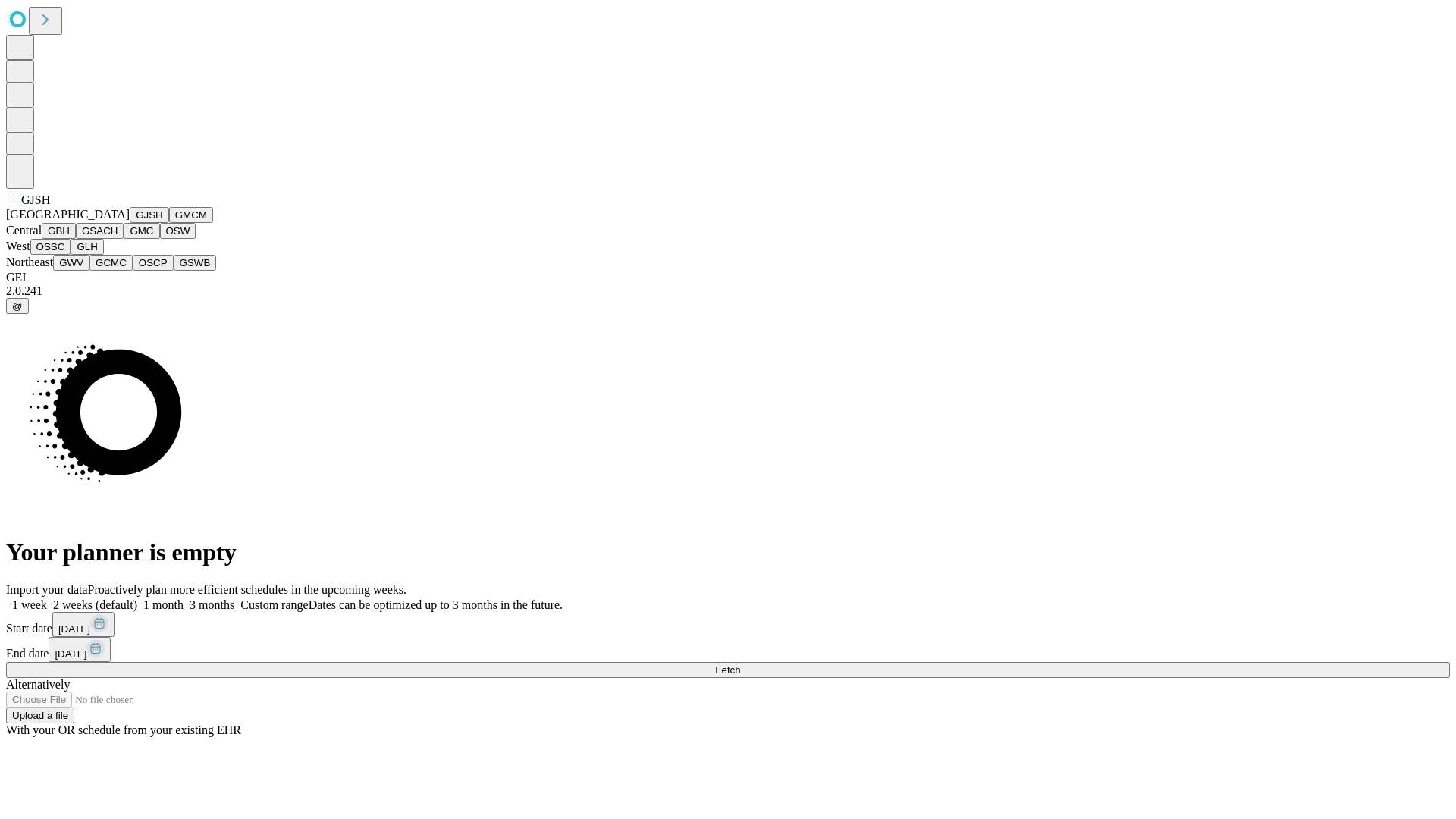
click at [130, 223] on button "GJSH" at bounding box center [149, 215] width 39 height 16
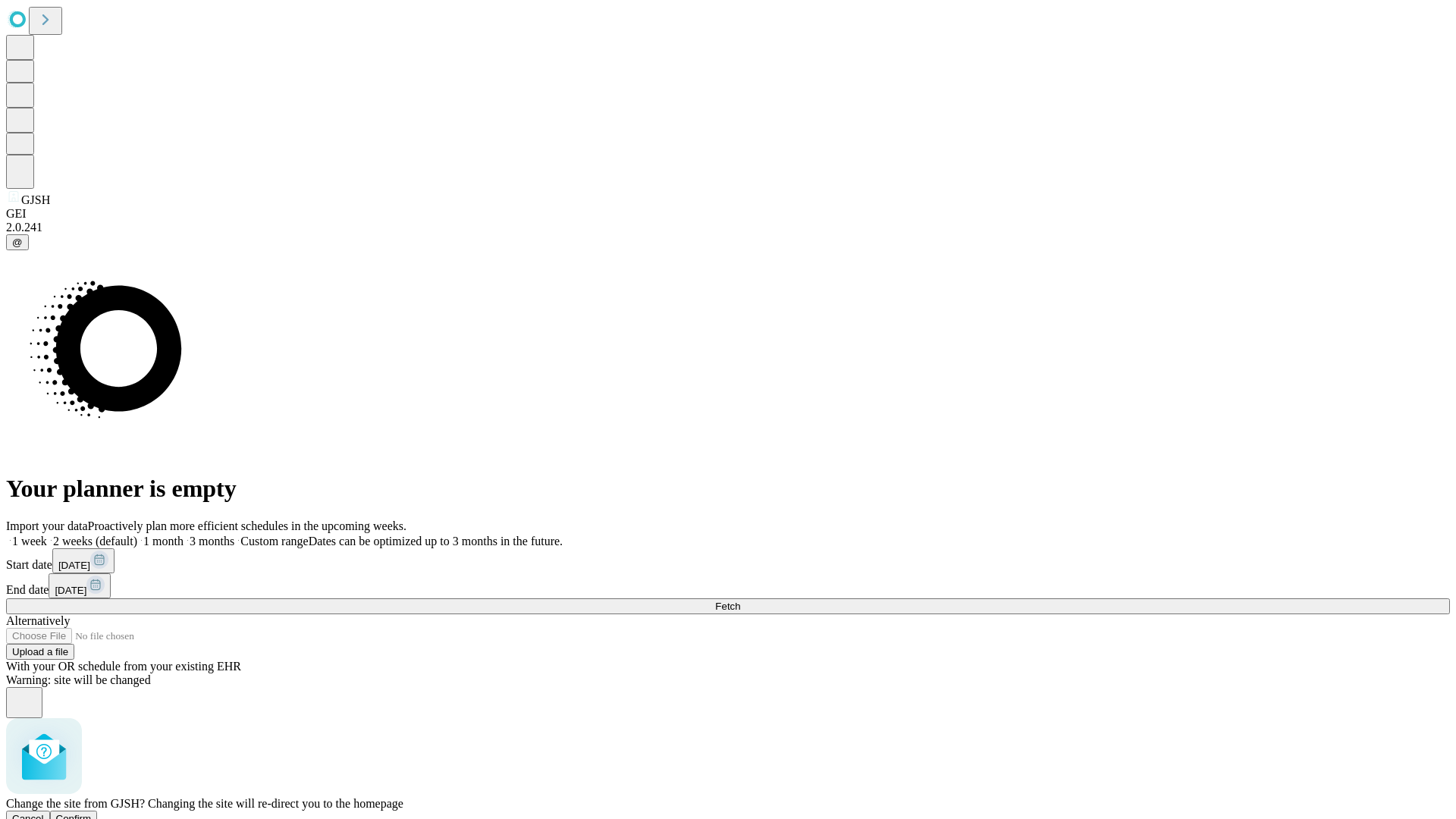
click at [92, 813] on span "Confirm" at bounding box center [73, 818] width 36 height 11
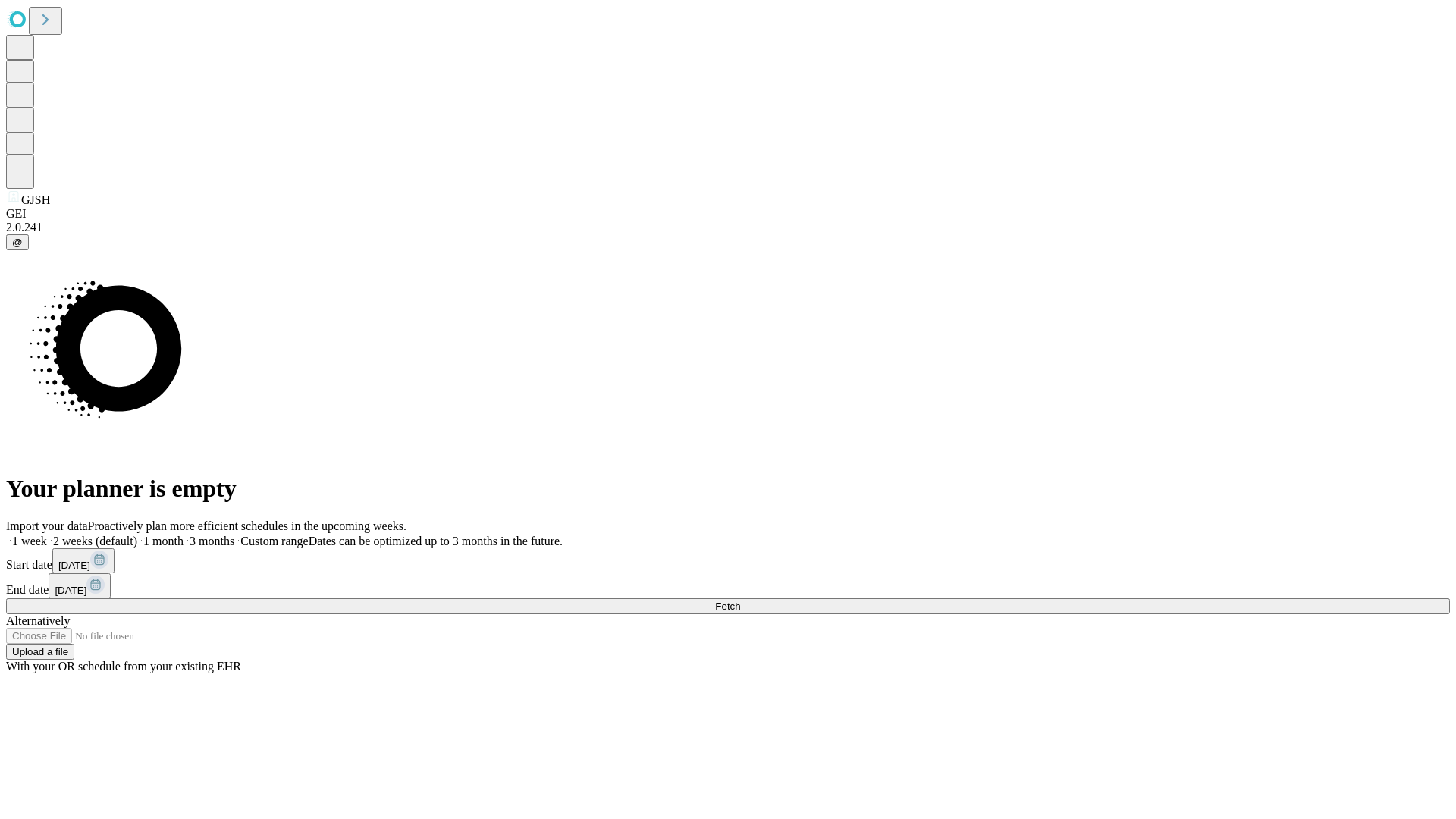
click at [740, 600] on span "Fetch" at bounding box center [727, 606] width 25 height 11
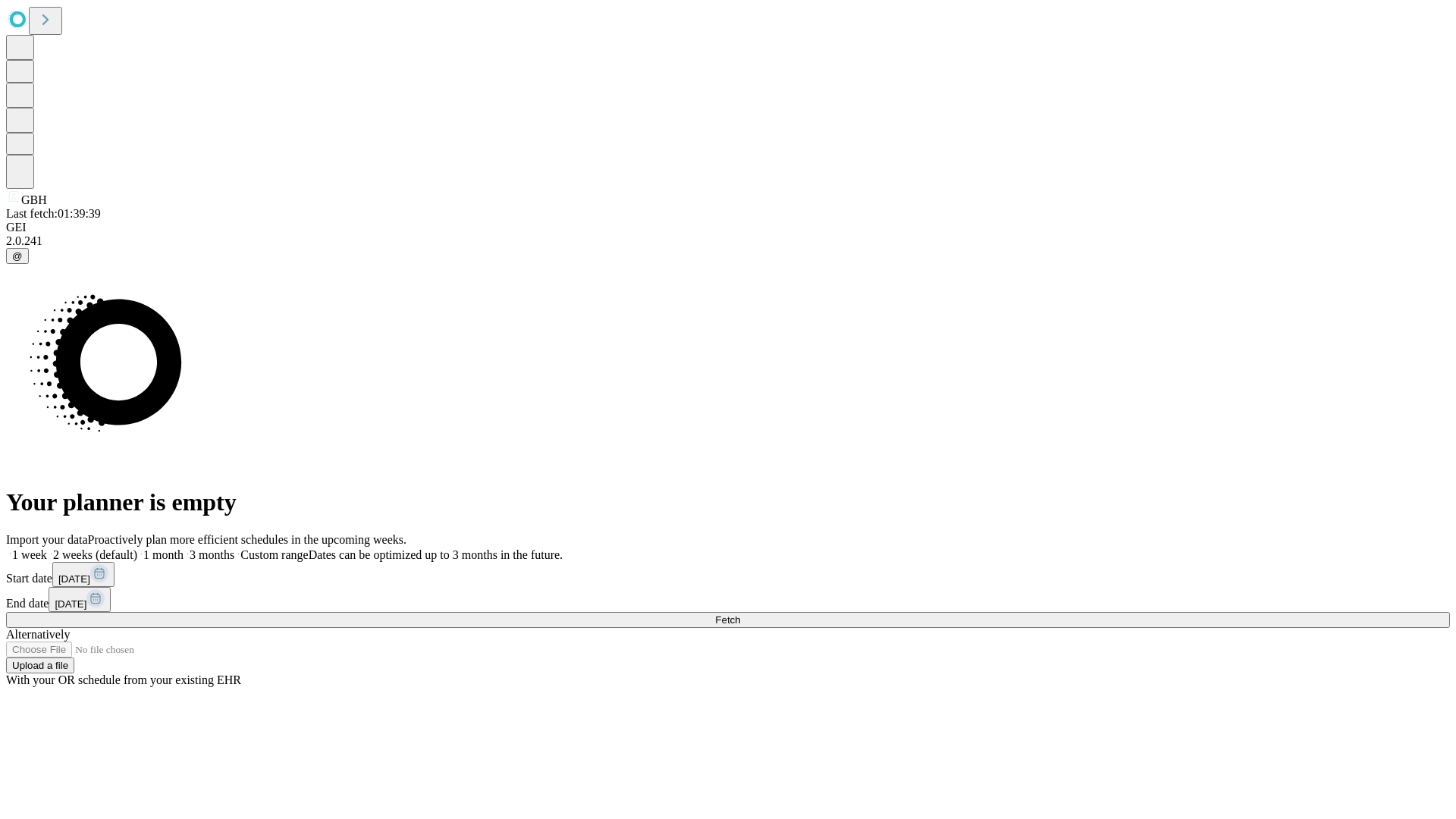
click at [740, 614] on span "Fetch" at bounding box center [727, 620] width 25 height 11
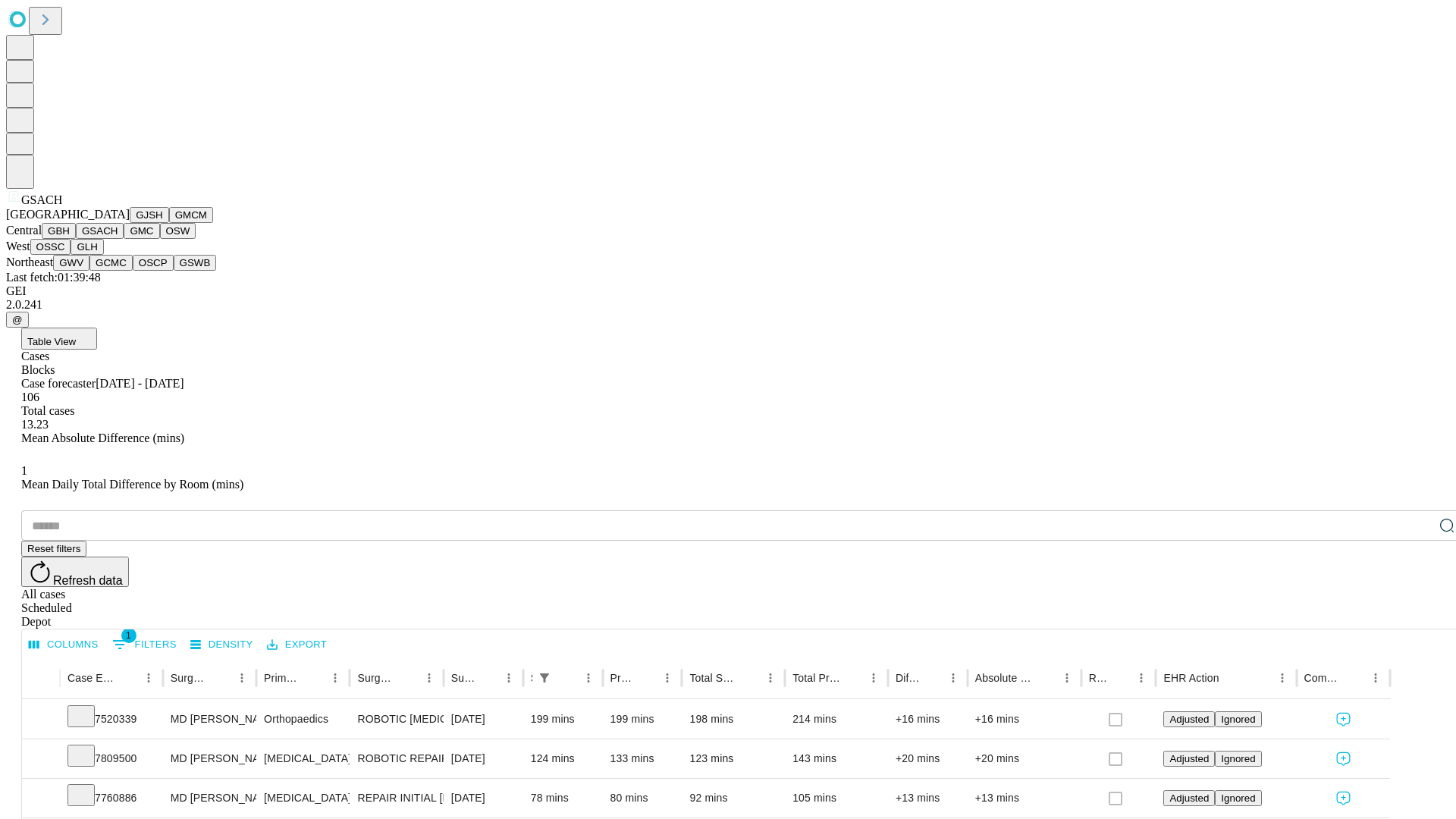
click at [124, 239] on button "GMC" at bounding box center [141, 231] width 36 height 16
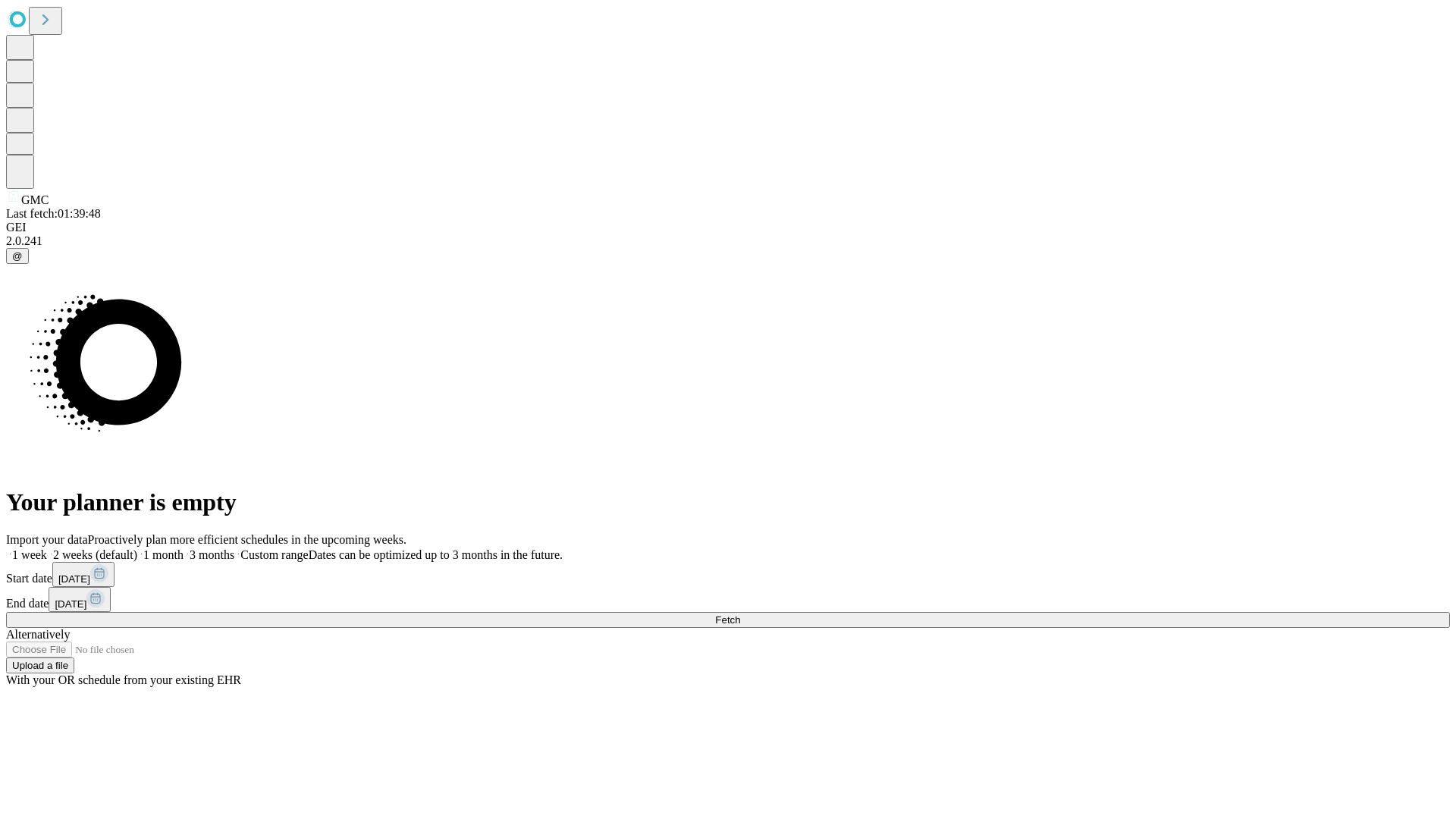
click at [740, 614] on span "Fetch" at bounding box center [727, 620] width 25 height 11
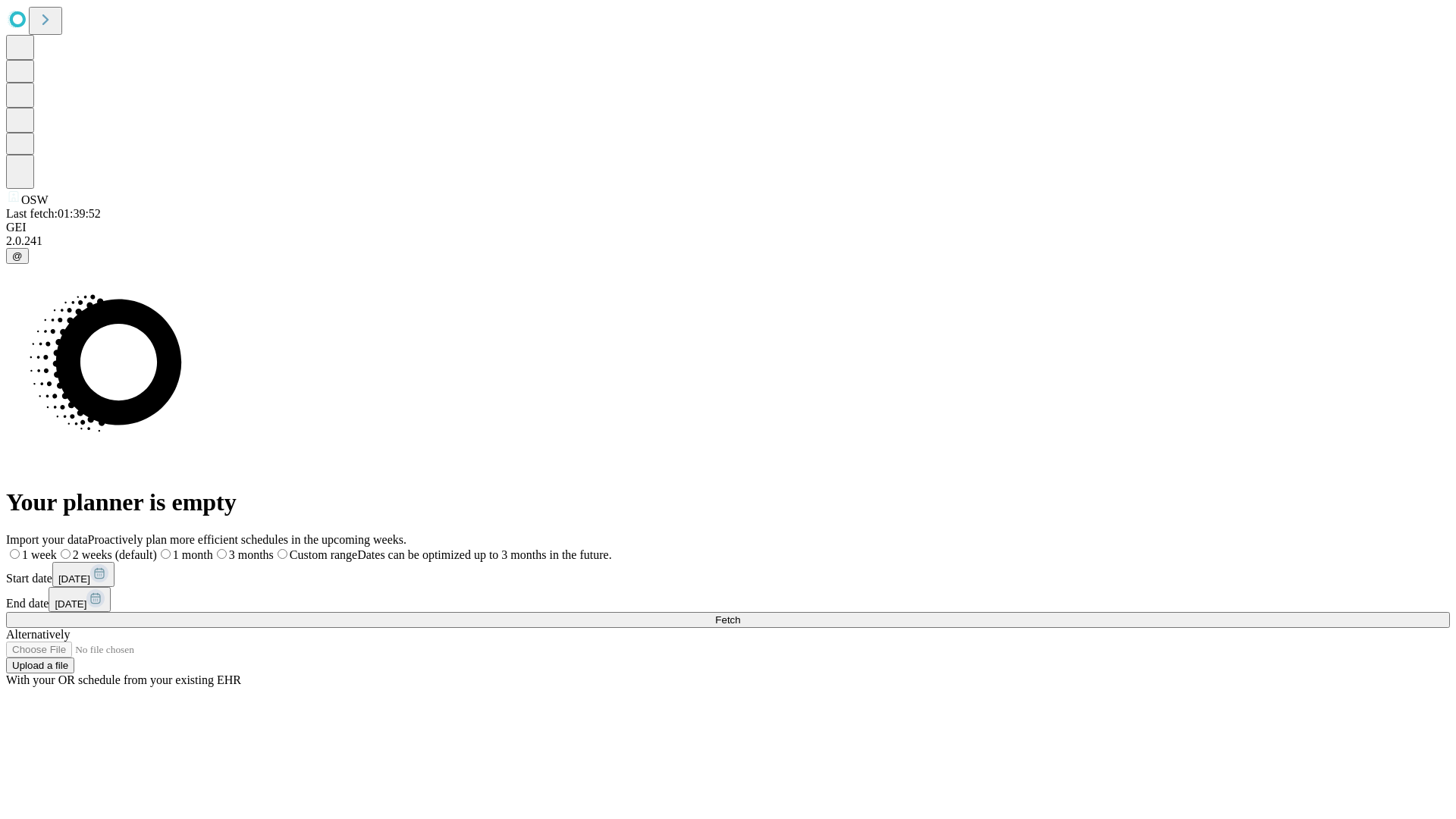
click at [740, 614] on span "Fetch" at bounding box center [727, 620] width 25 height 11
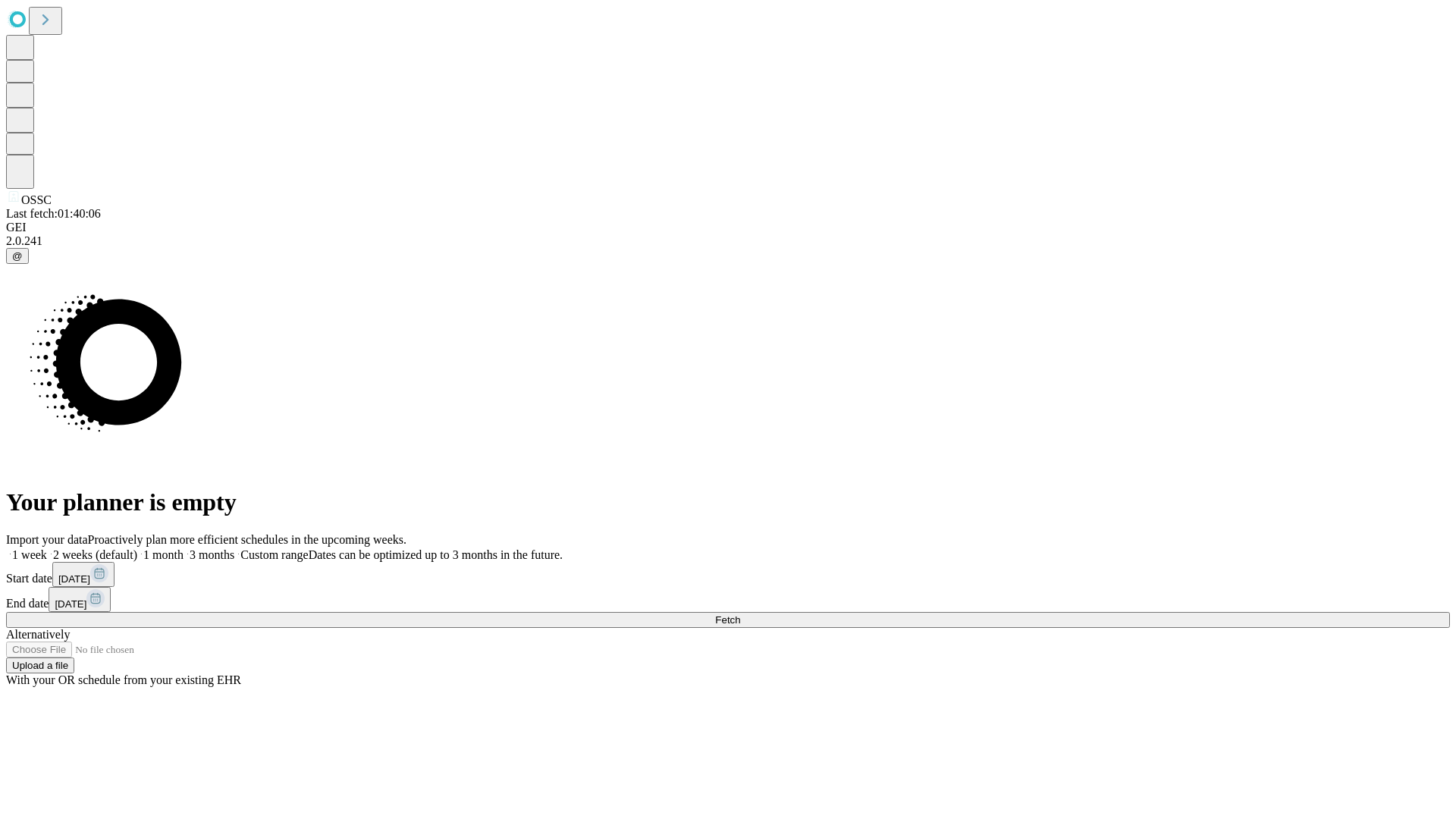
click at [740, 614] on span "Fetch" at bounding box center [727, 620] width 25 height 11
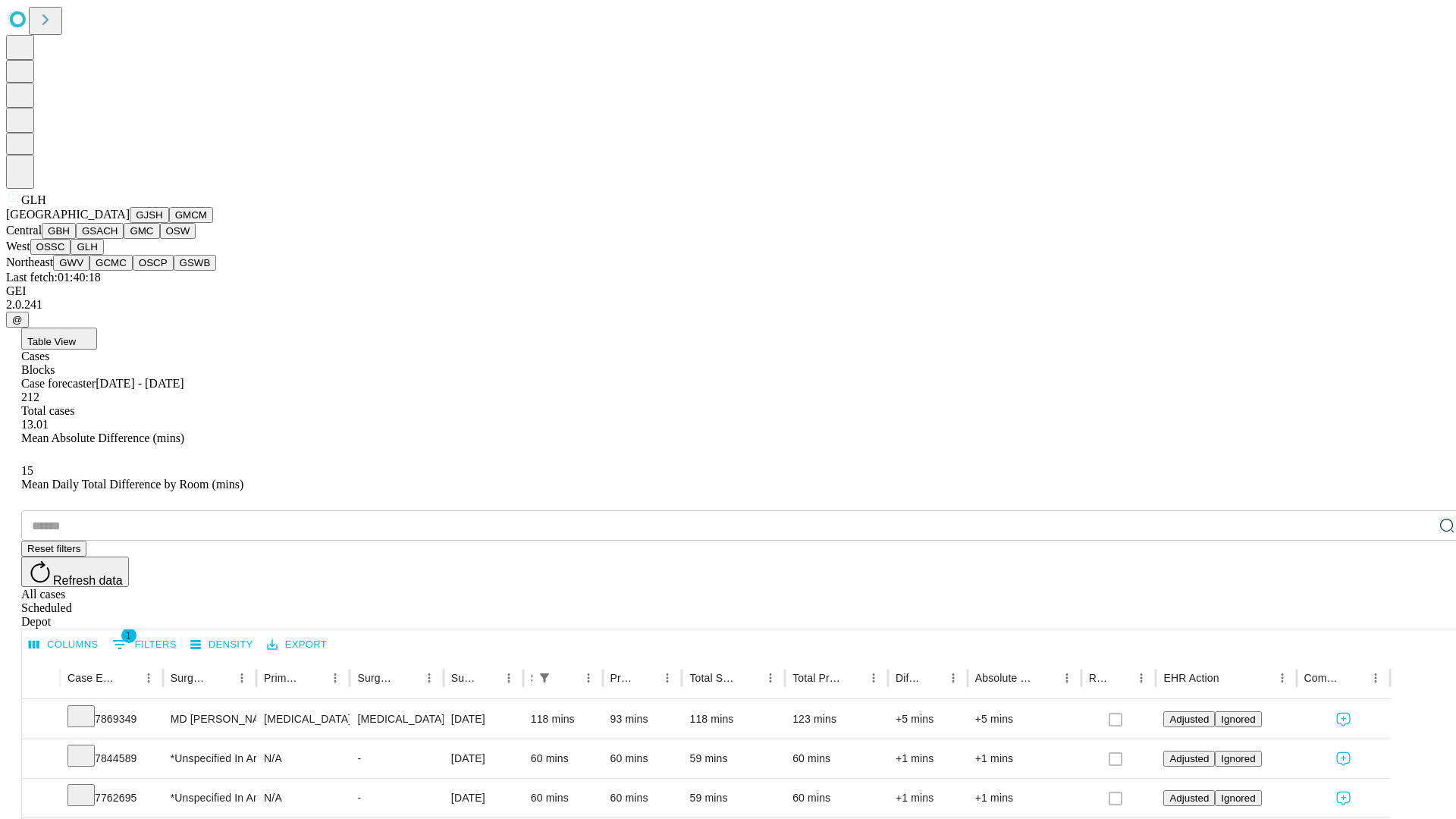
click at [89, 271] on button "GWV" at bounding box center [72, 263] width 37 height 16
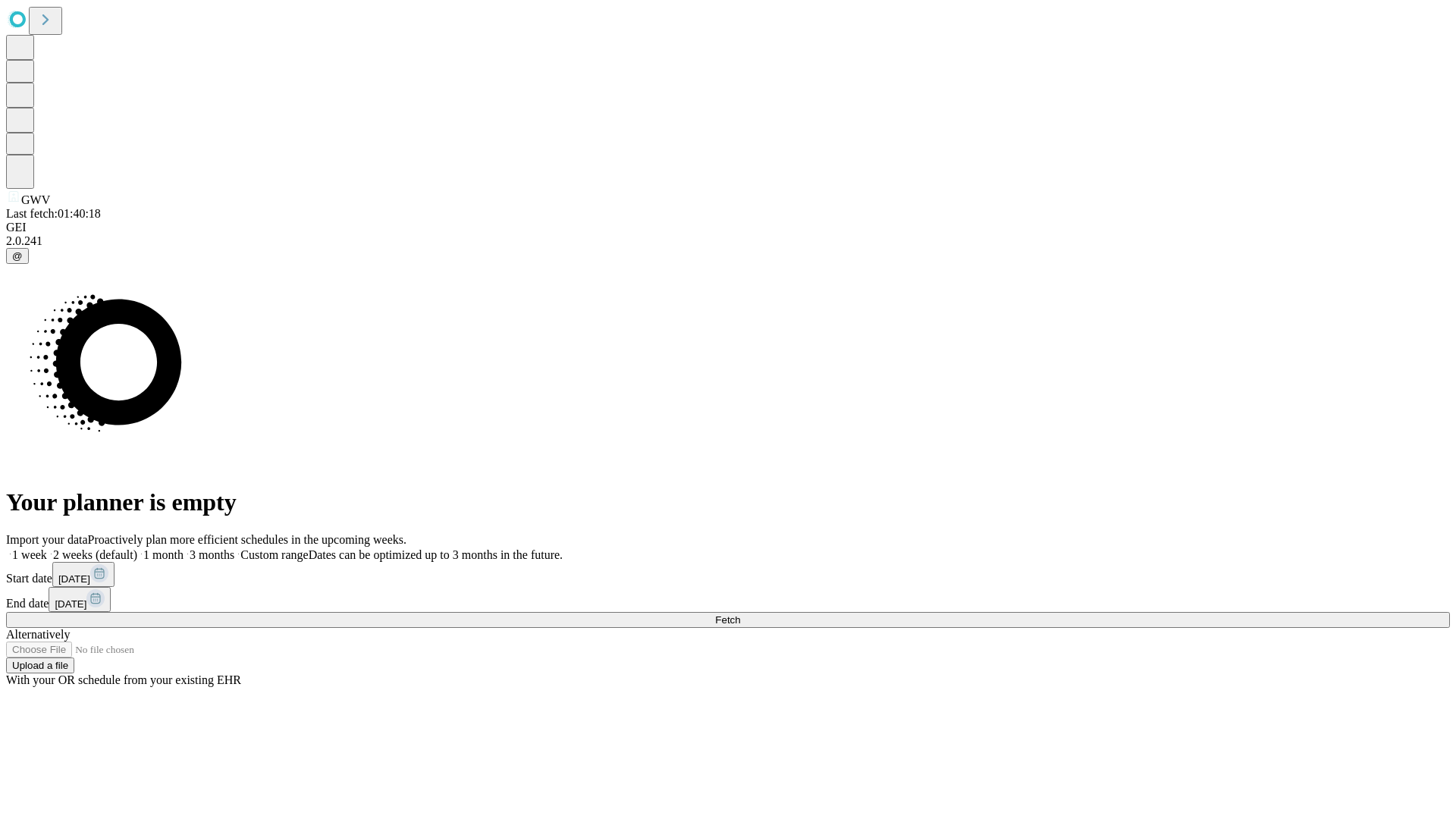
click at [740, 614] on span "Fetch" at bounding box center [727, 620] width 25 height 11
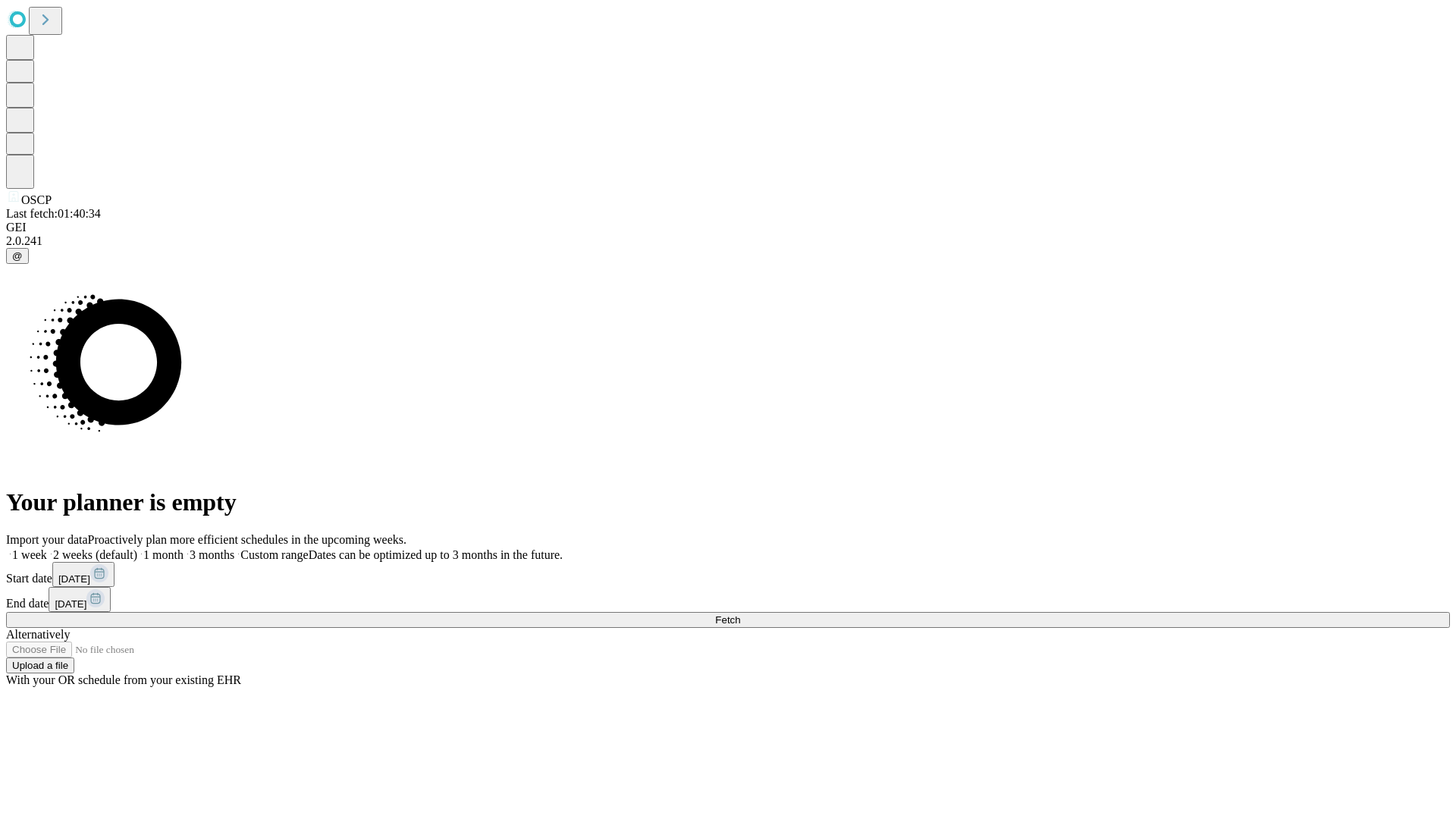
click at [740, 614] on span "Fetch" at bounding box center [727, 620] width 25 height 11
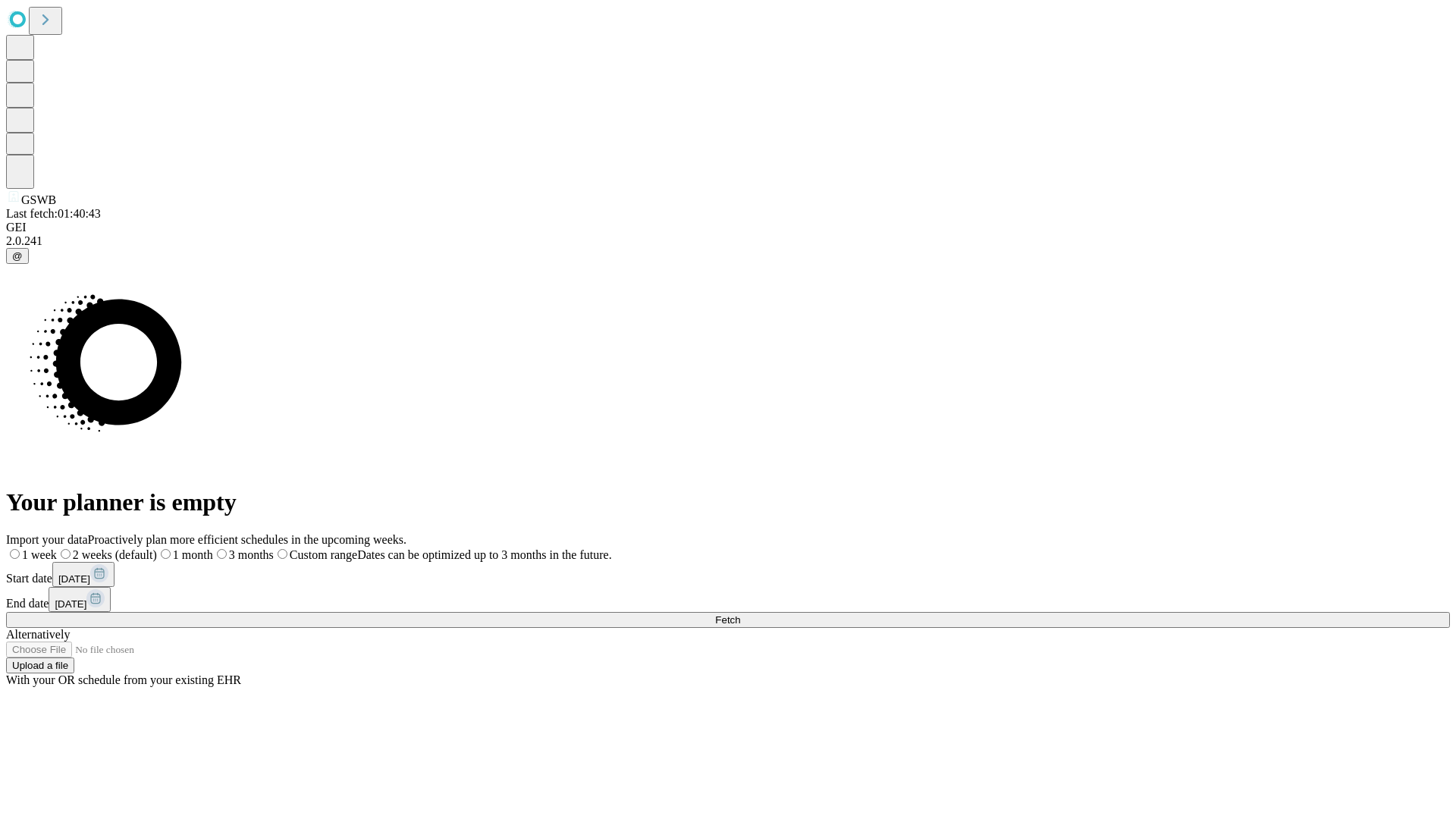
click at [740, 614] on span "Fetch" at bounding box center [727, 620] width 25 height 11
